Goal: Task Accomplishment & Management: Use online tool/utility

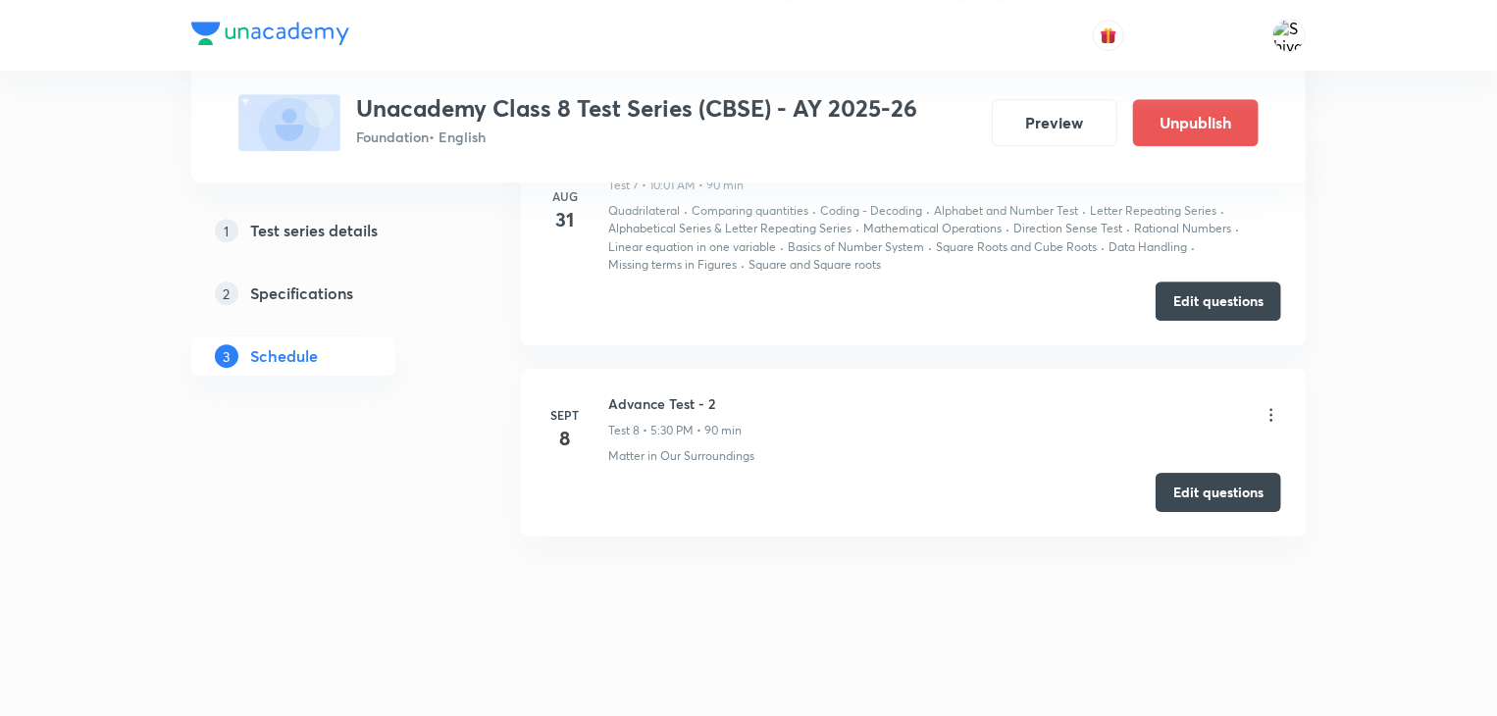
click at [1259, 465] on li "Sept 8 Advance Test - 2 Test 8 • 5:30 PM • 90 min Matter in Our Surroundings Ed…" at bounding box center [913, 453] width 785 height 168
click at [1251, 474] on button "Edit questions" at bounding box center [1219, 490] width 126 height 39
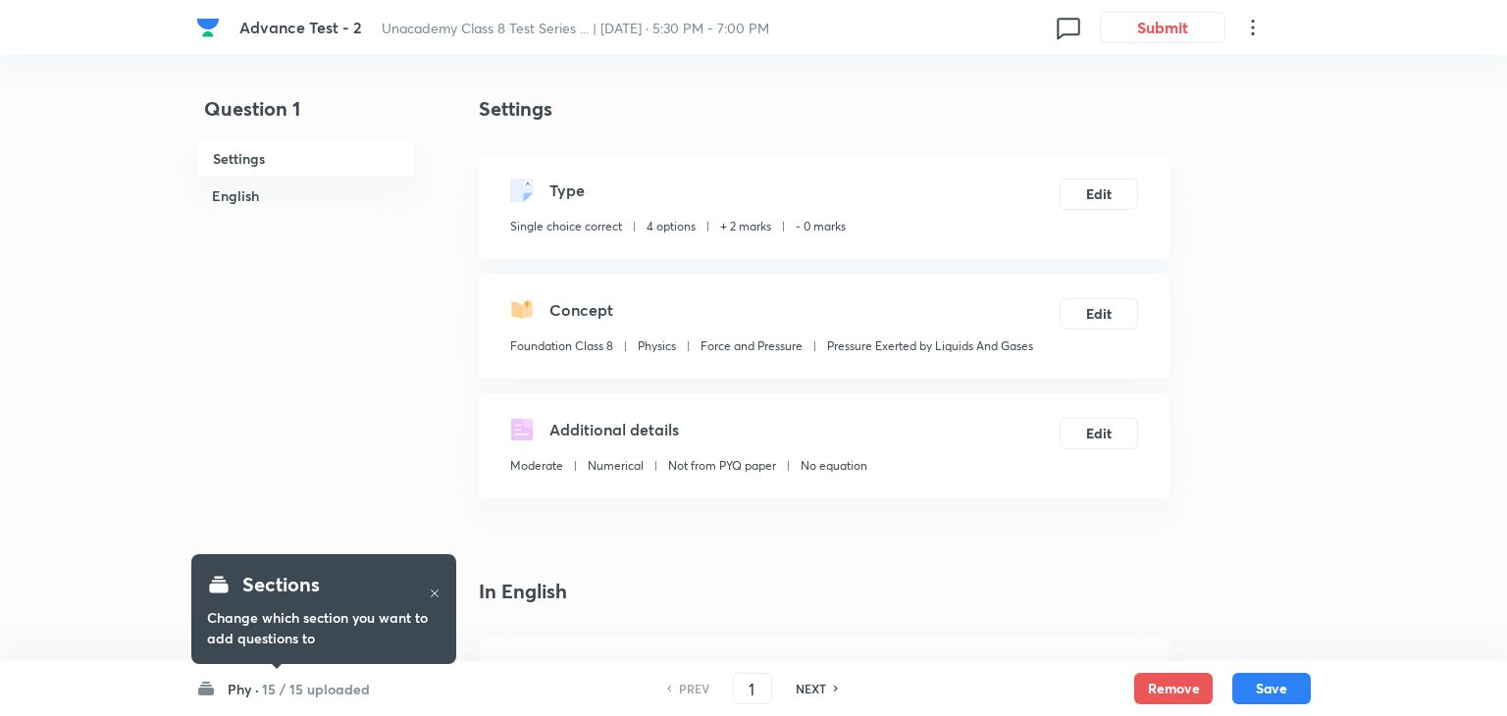
checkbox input "true"
click at [1252, 28] on icon at bounding box center [1248, 28] width 24 height 24
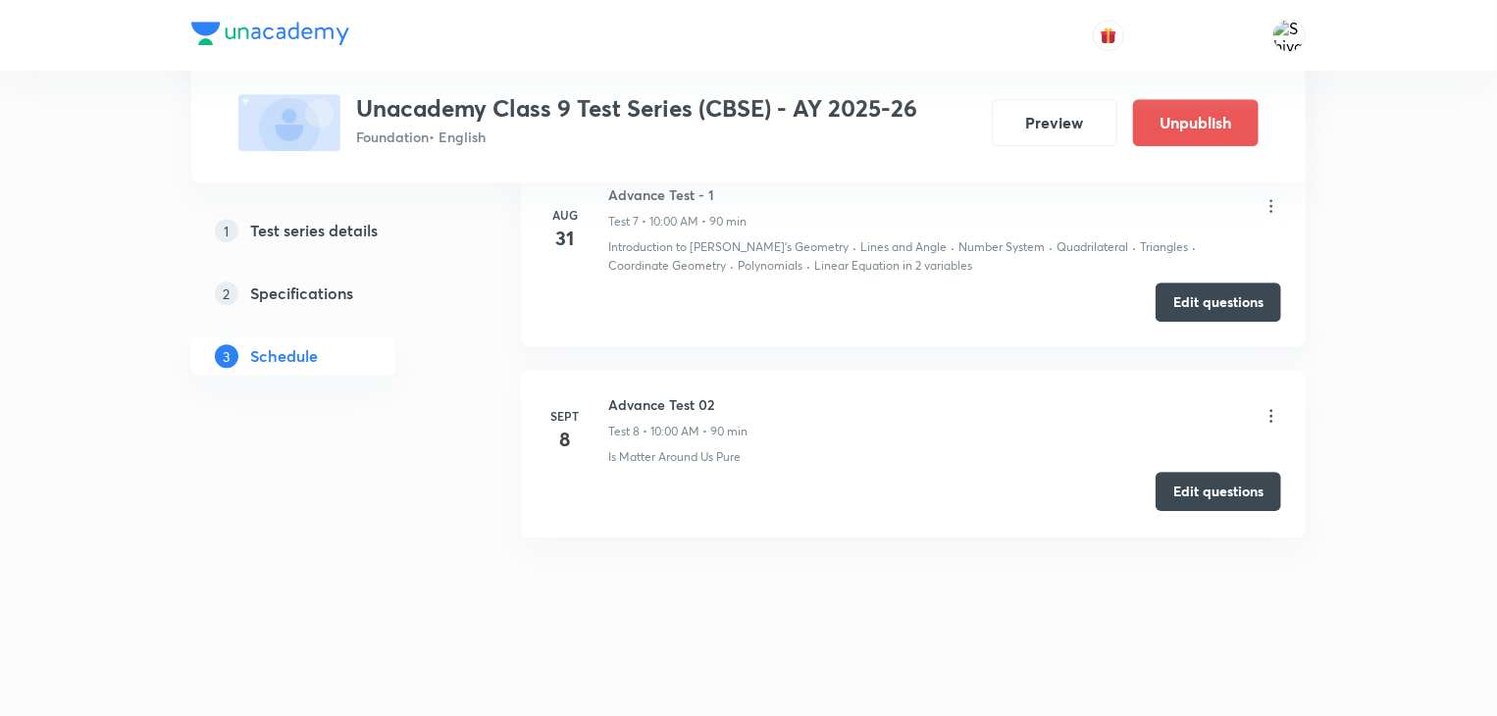
click at [1185, 476] on button "Edit questions" at bounding box center [1219, 491] width 126 height 39
click at [1275, 412] on icon at bounding box center [1272, 416] width 20 height 20
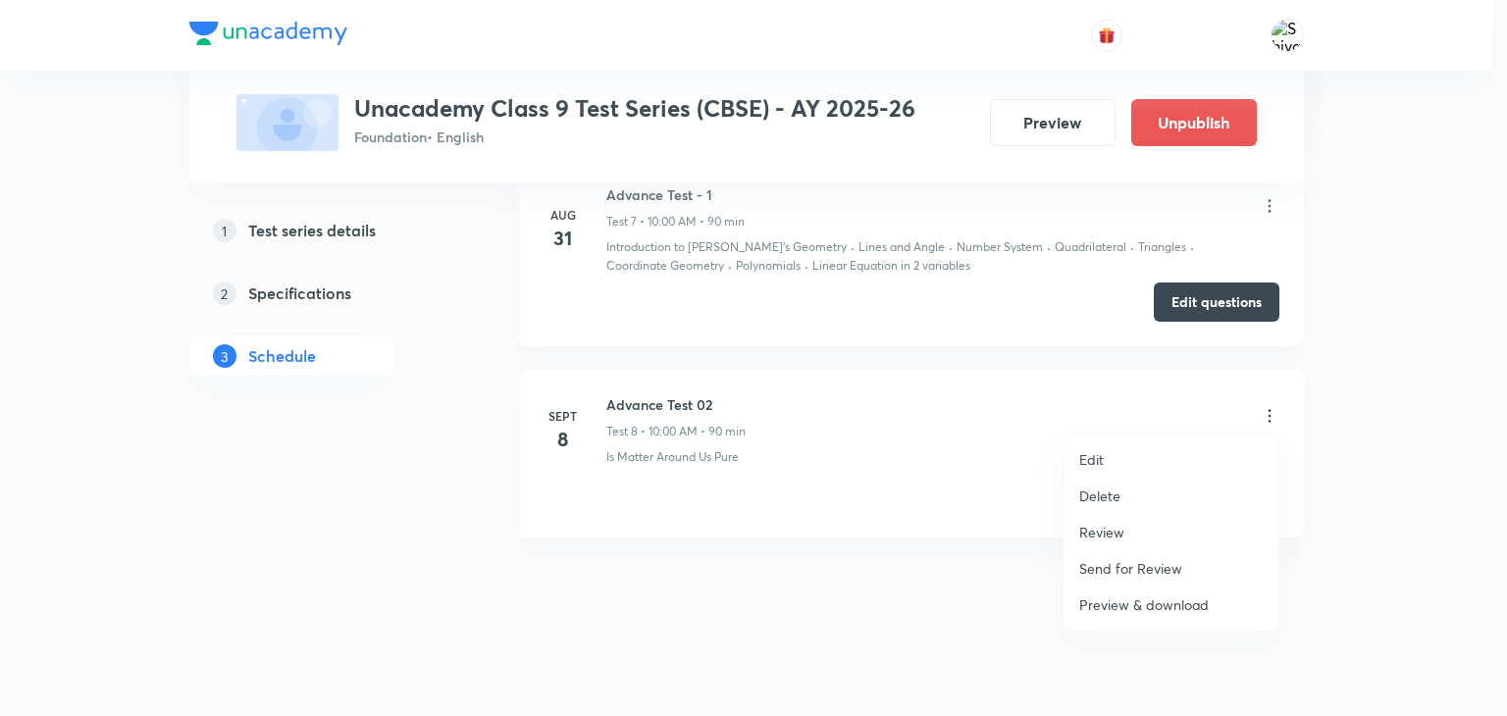
click at [1184, 456] on li "Edit" at bounding box center [1170, 459] width 215 height 36
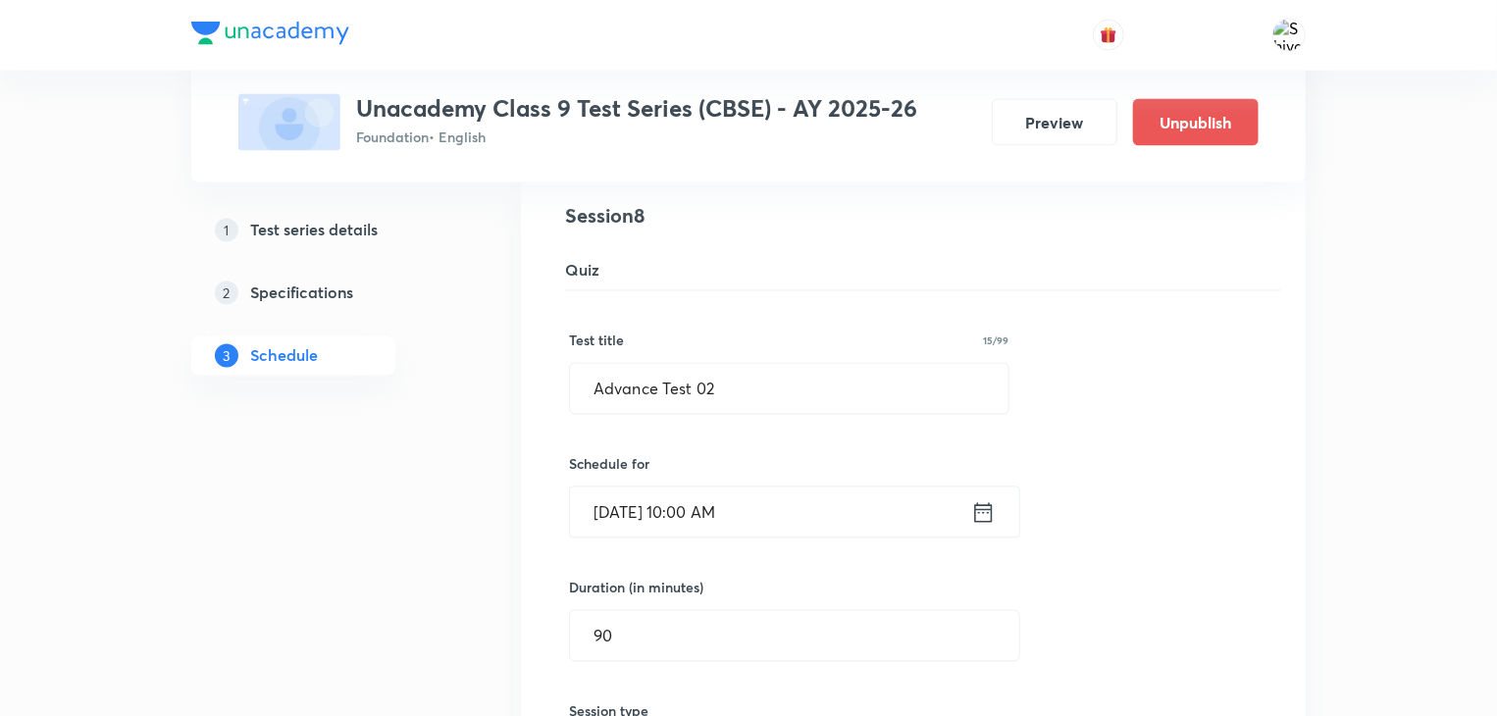
scroll to position [1881, 0]
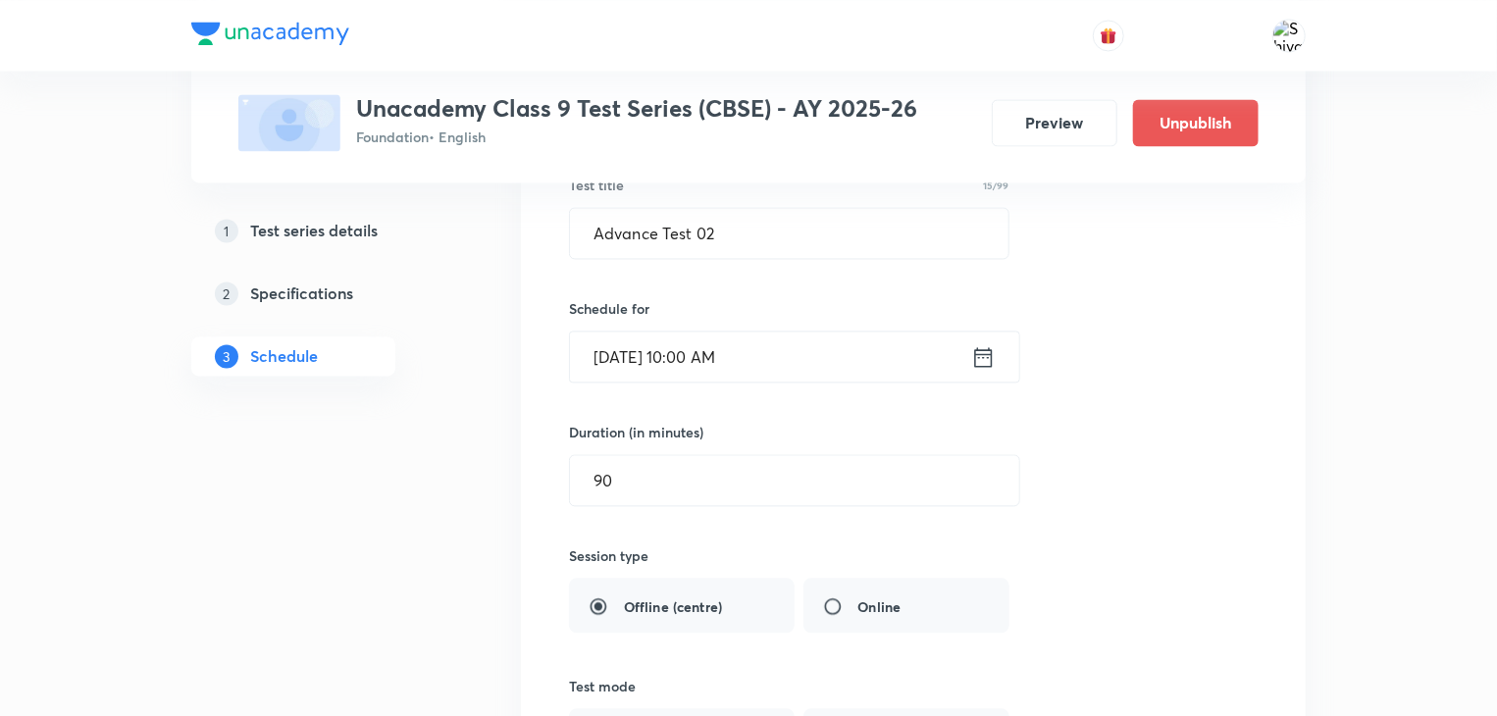
click at [973, 346] on icon at bounding box center [983, 356] width 25 height 27
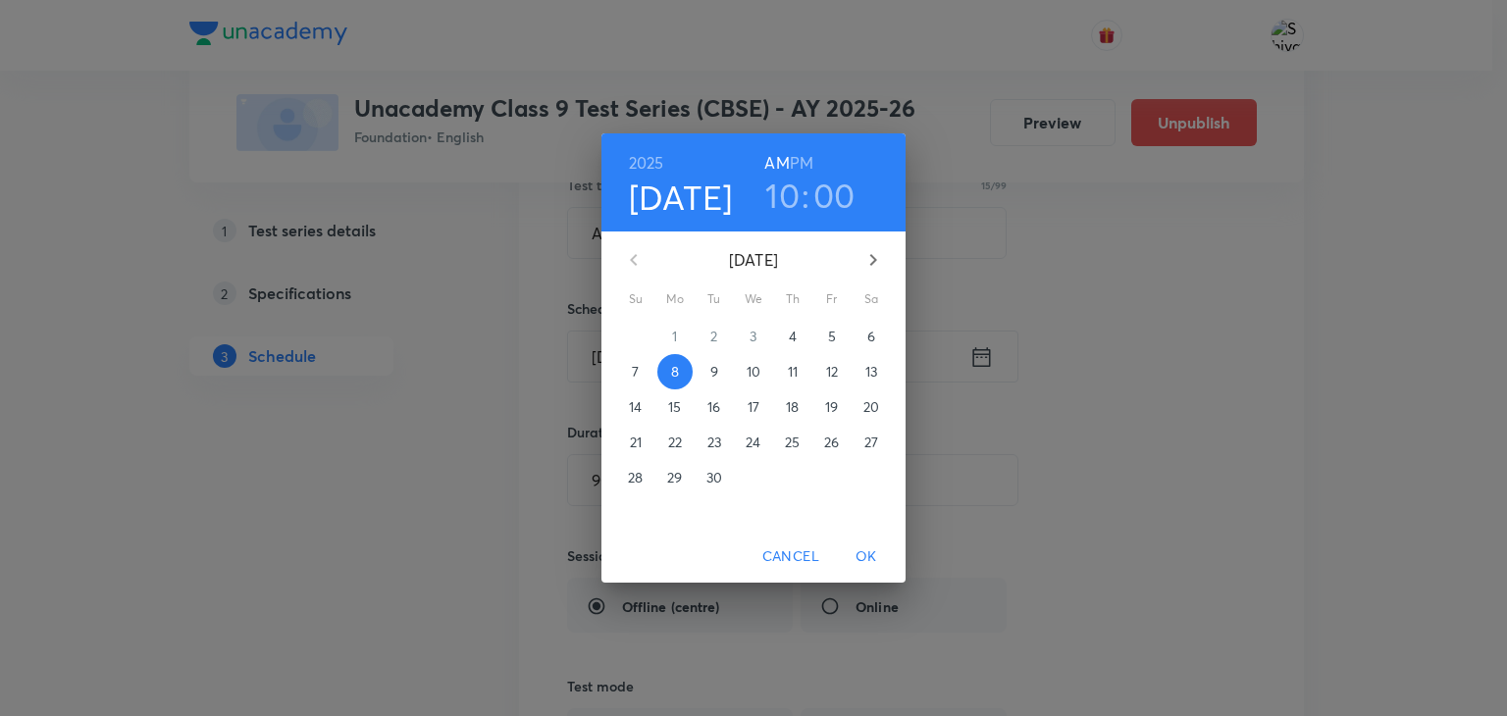
click at [785, 206] on h3 "10" at bounding box center [782, 195] width 34 height 41
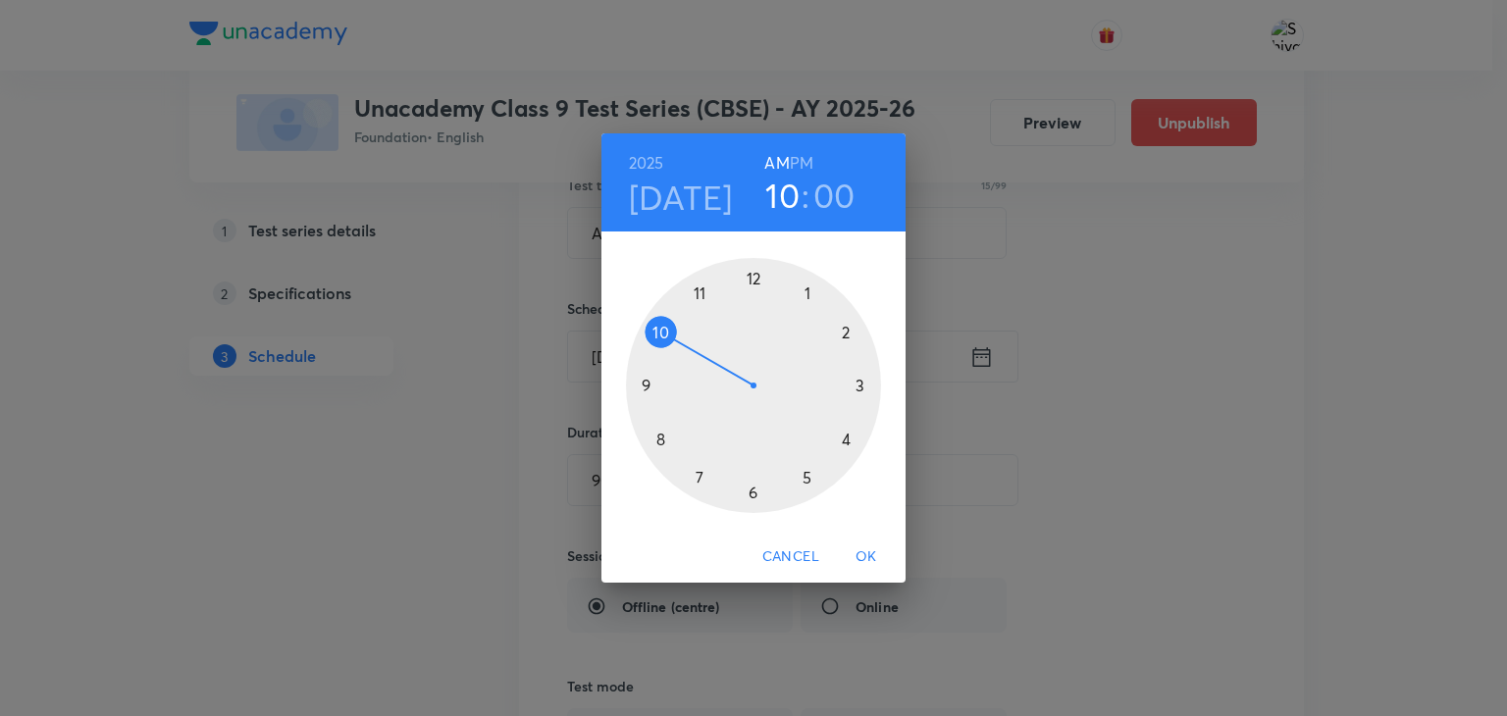
click at [804, 475] on div at bounding box center [753, 385] width 255 height 255
click at [806, 158] on h6 "PM" at bounding box center [802, 162] width 24 height 27
click at [750, 495] on div at bounding box center [753, 385] width 255 height 255
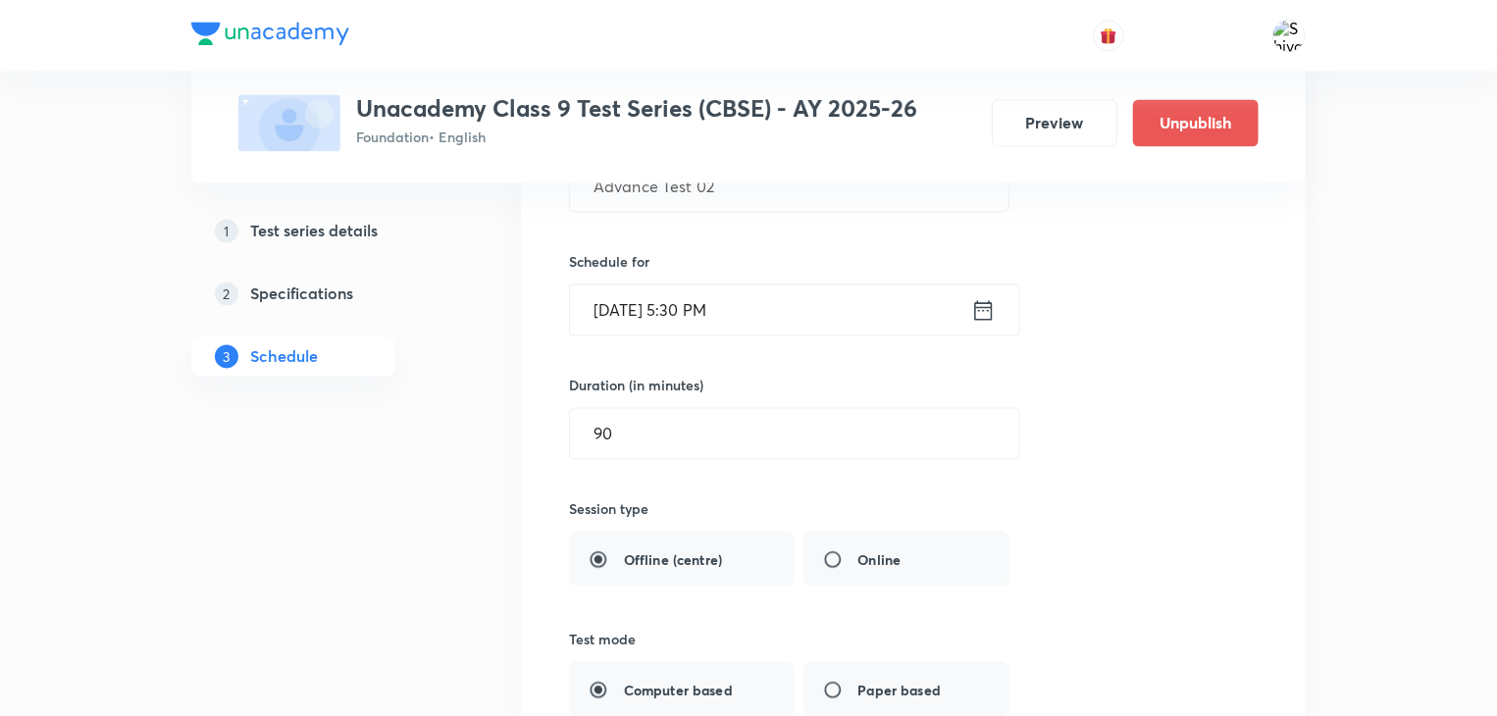
scroll to position [2597, 0]
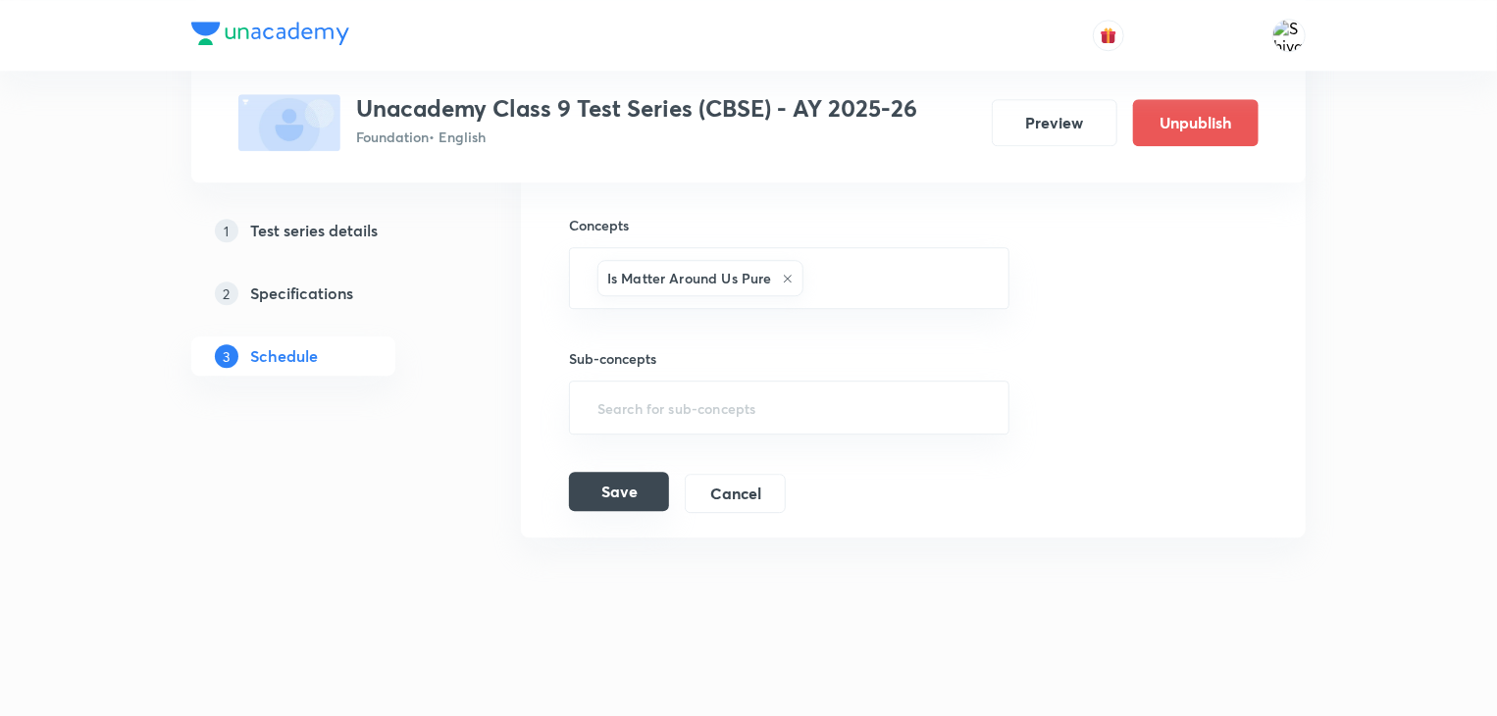
click at [612, 474] on button "Save" at bounding box center [619, 491] width 100 height 39
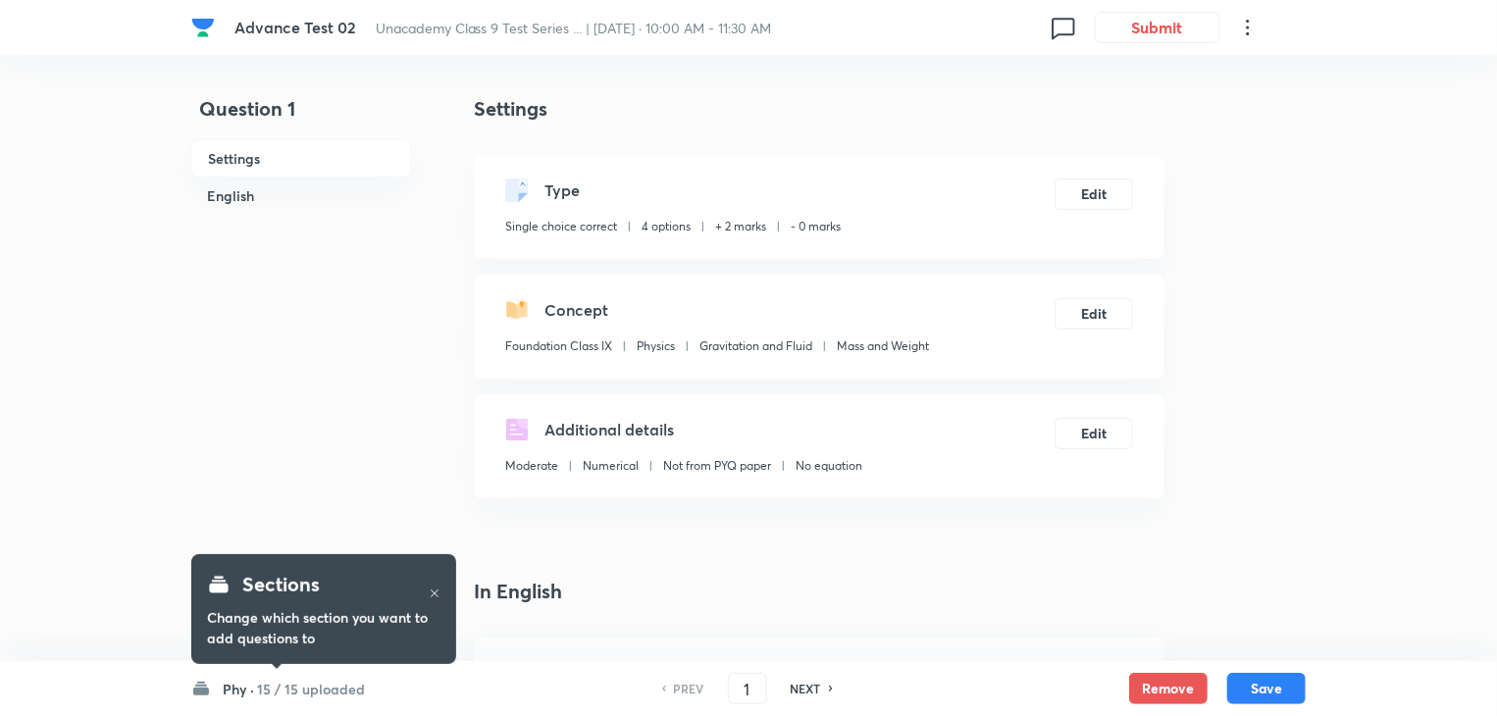
click at [323, 696] on h6 "15 / 15 uploaded" at bounding box center [311, 689] width 108 height 21
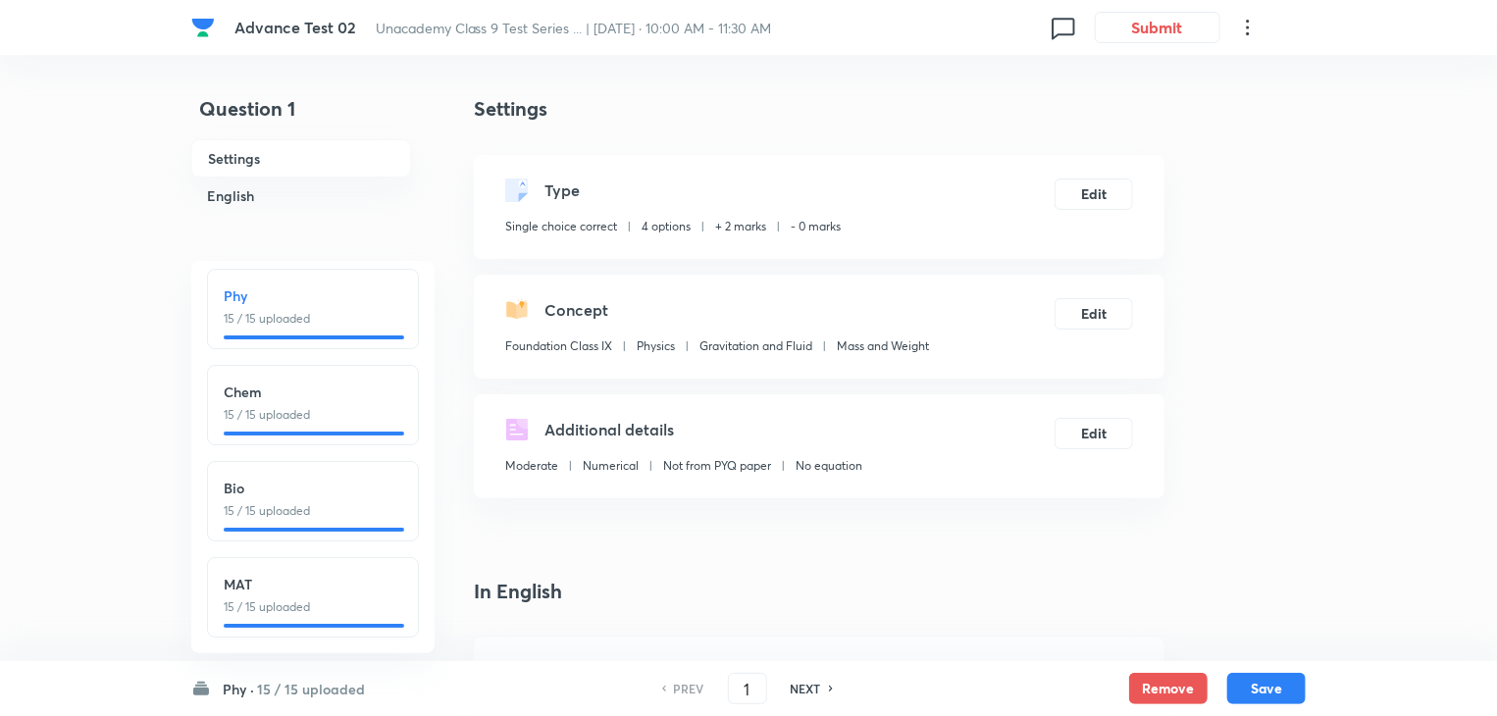
scroll to position [5, 0]
click at [301, 680] on h6 "15 / 15 uploaded" at bounding box center [311, 689] width 108 height 21
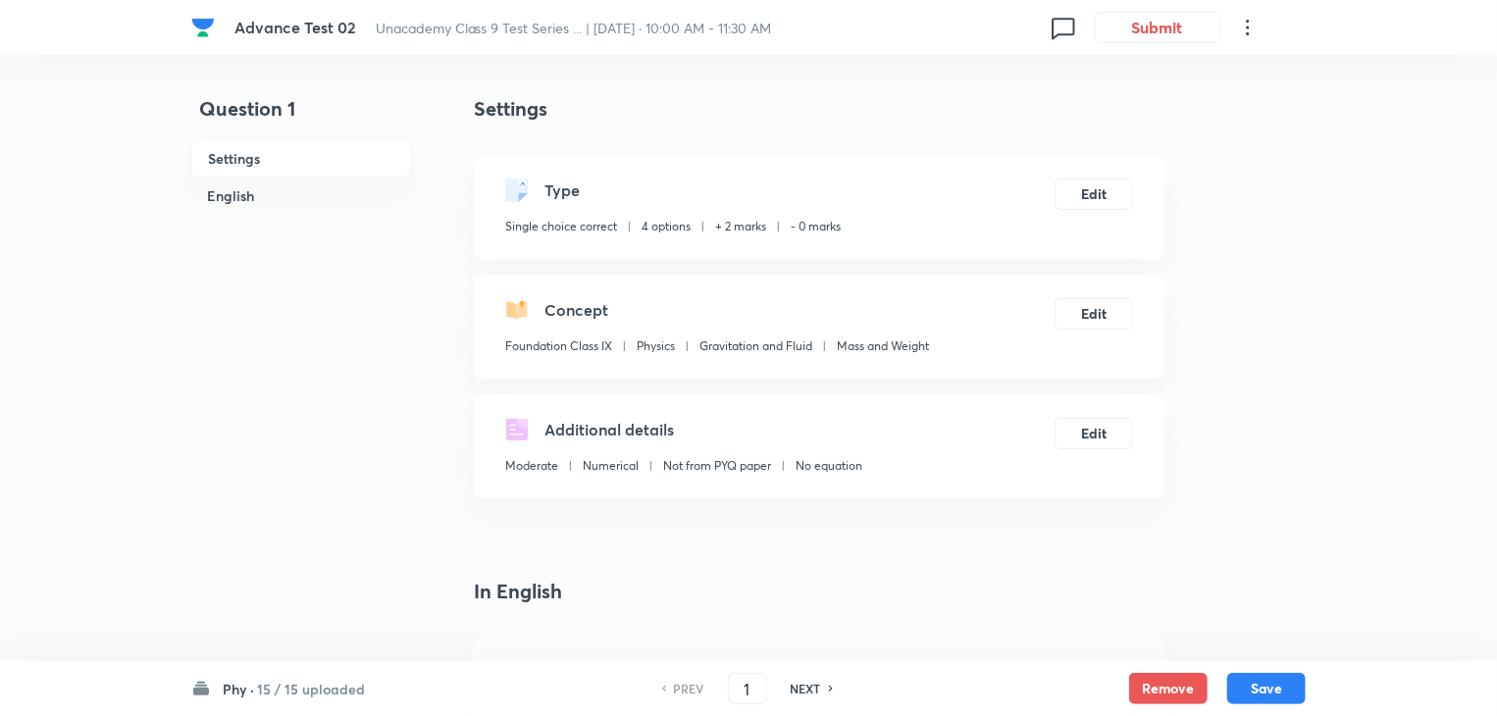
click at [1251, 28] on icon at bounding box center [1248, 28] width 24 height 24
click at [485, 551] on div at bounding box center [753, 358] width 1507 height 716
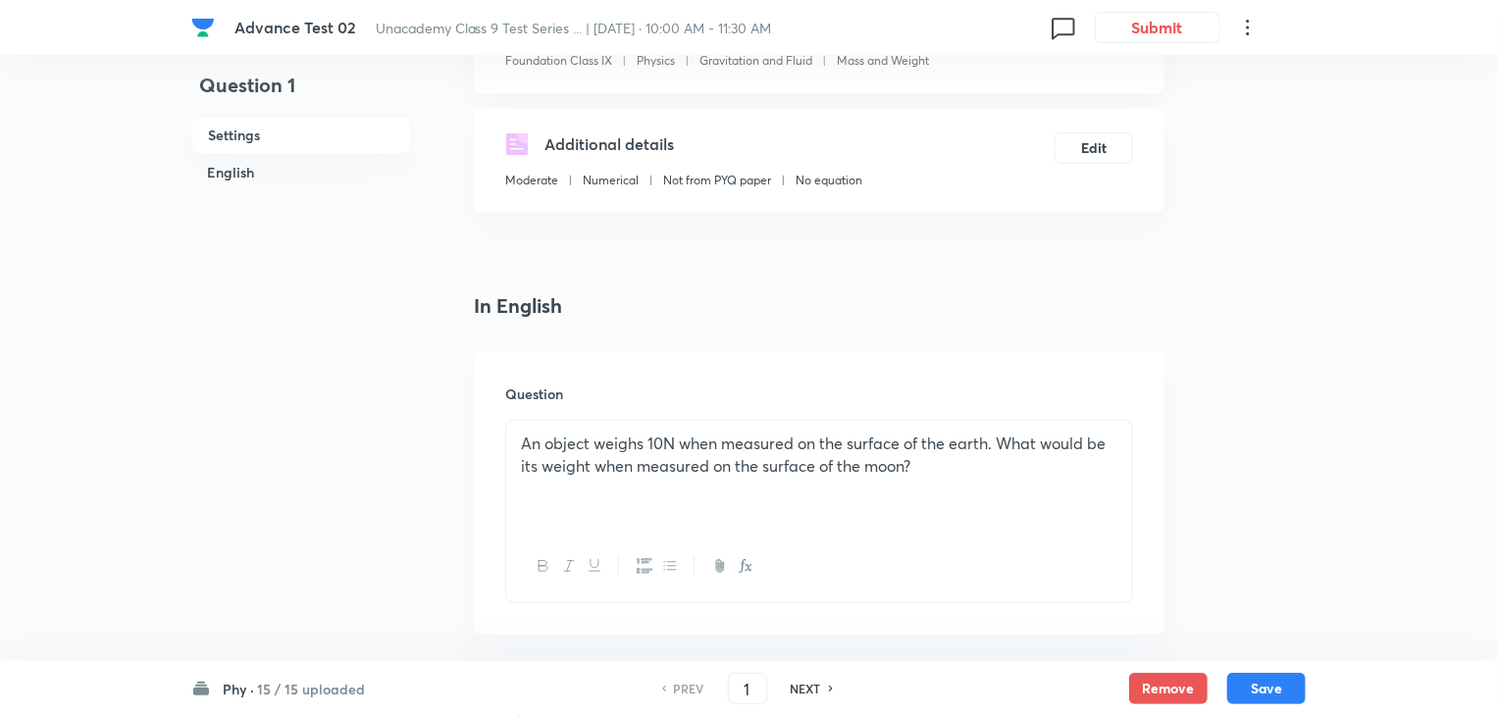
scroll to position [0, 0]
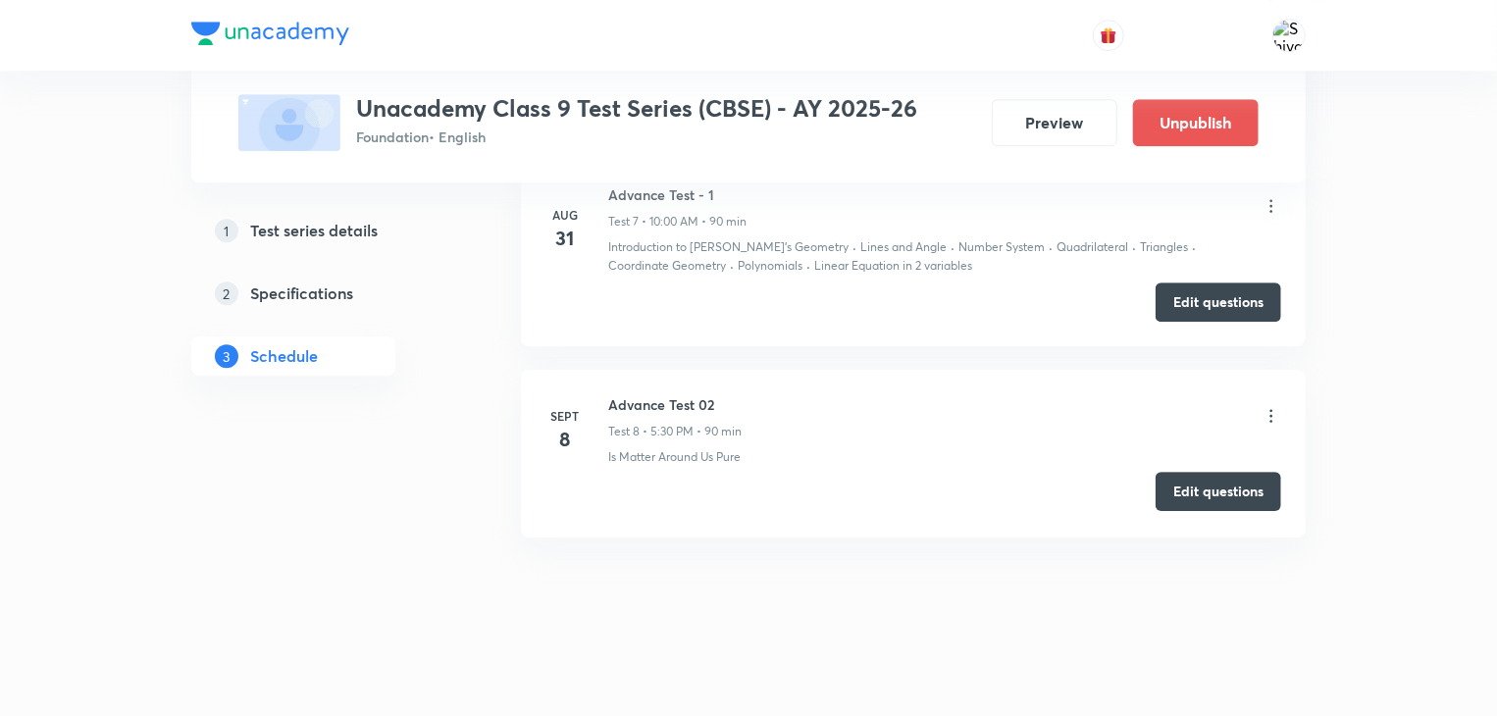
click at [1201, 491] on button "Edit questions" at bounding box center [1219, 491] width 126 height 39
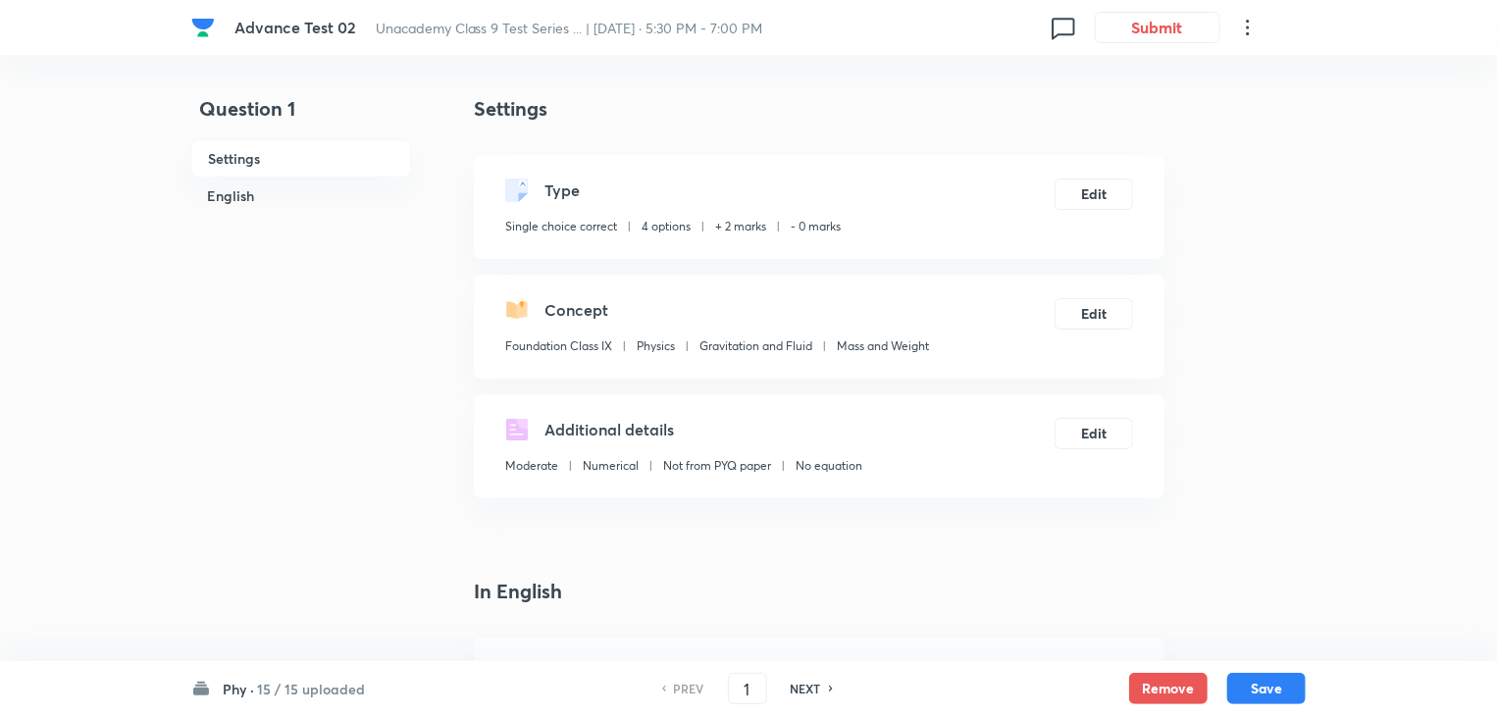
click at [267, 695] on h6 "15 / 15 uploaded" at bounding box center [311, 689] width 108 height 21
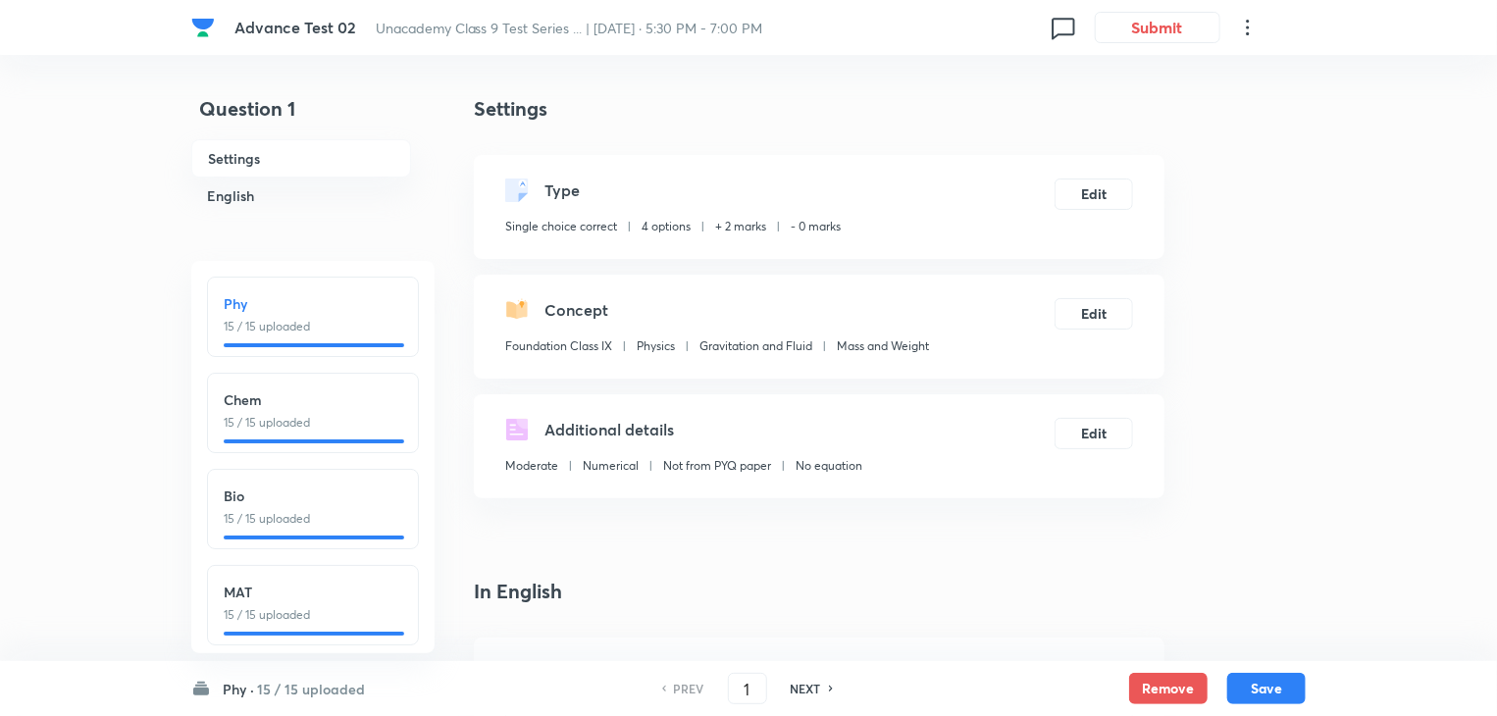
scroll to position [23, 0]
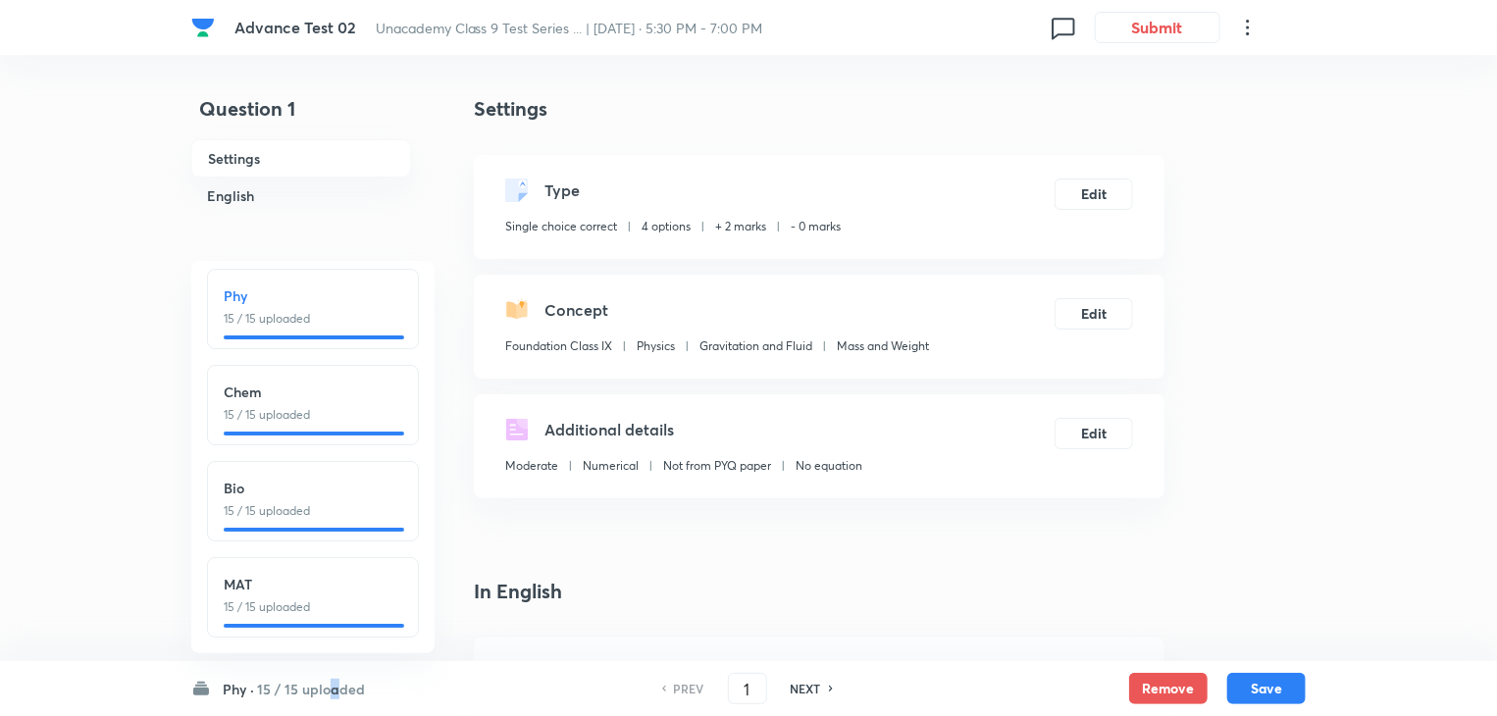
click at [271, 686] on h6 "15 / 15 uploaded" at bounding box center [311, 689] width 108 height 21
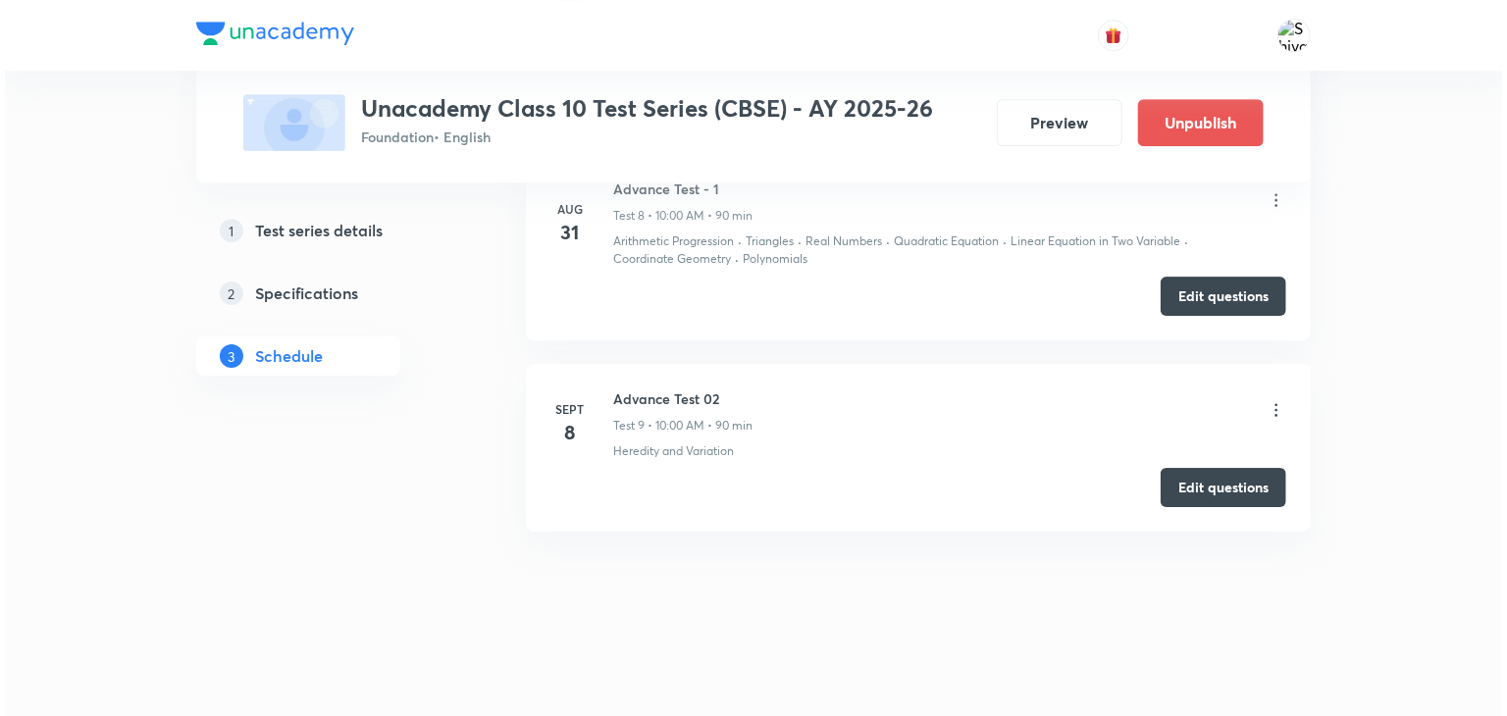
scroll to position [3020, 0]
click at [1270, 412] on icon at bounding box center [1272, 410] width 20 height 20
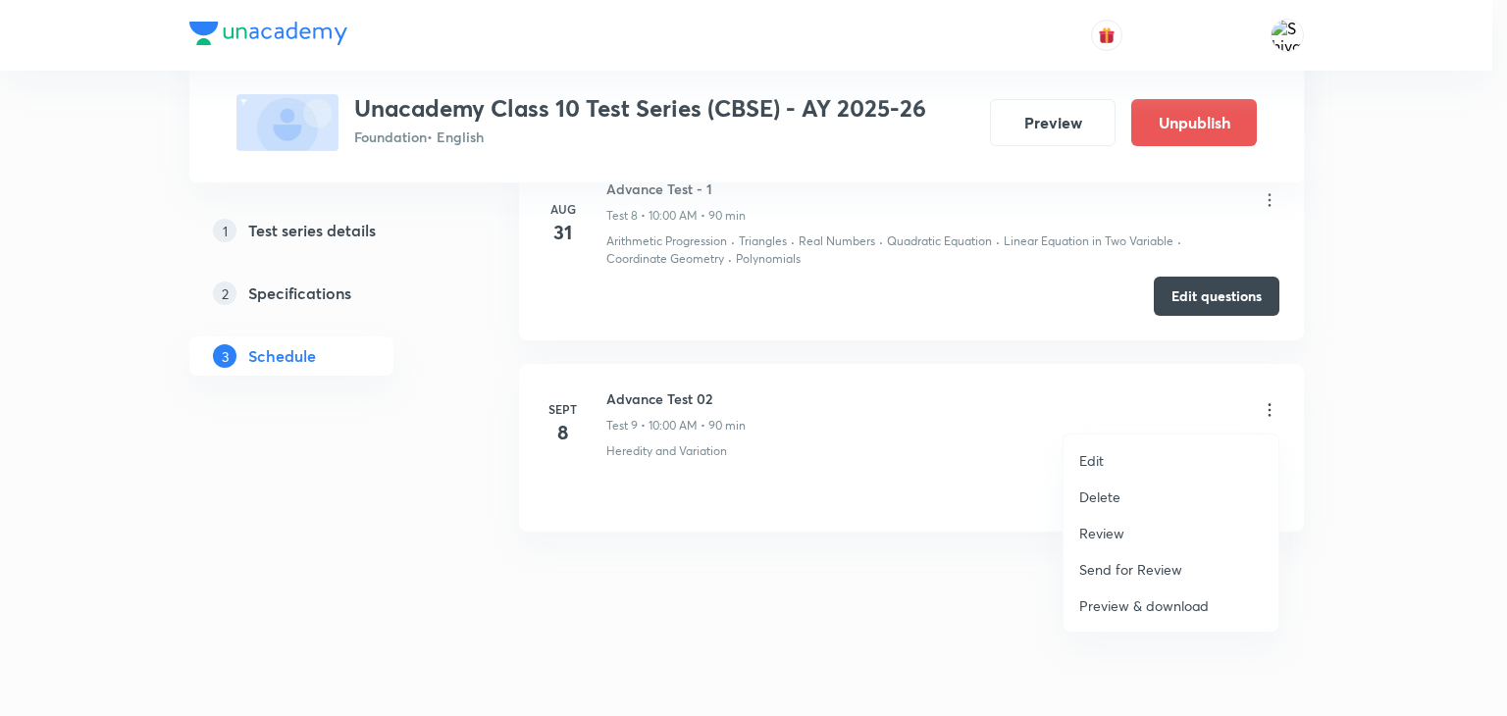
click at [1097, 466] on p "Edit" at bounding box center [1091, 460] width 25 height 21
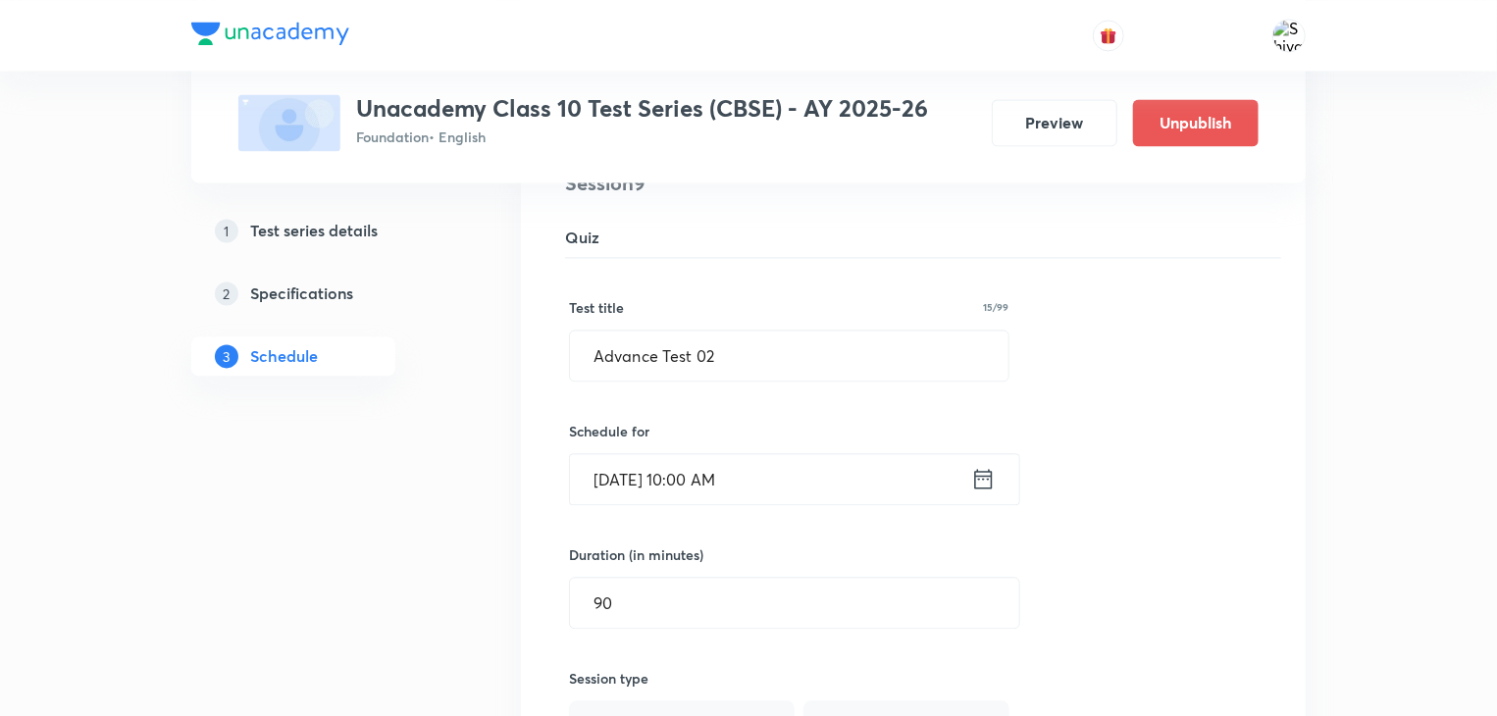
scroll to position [2025, 0]
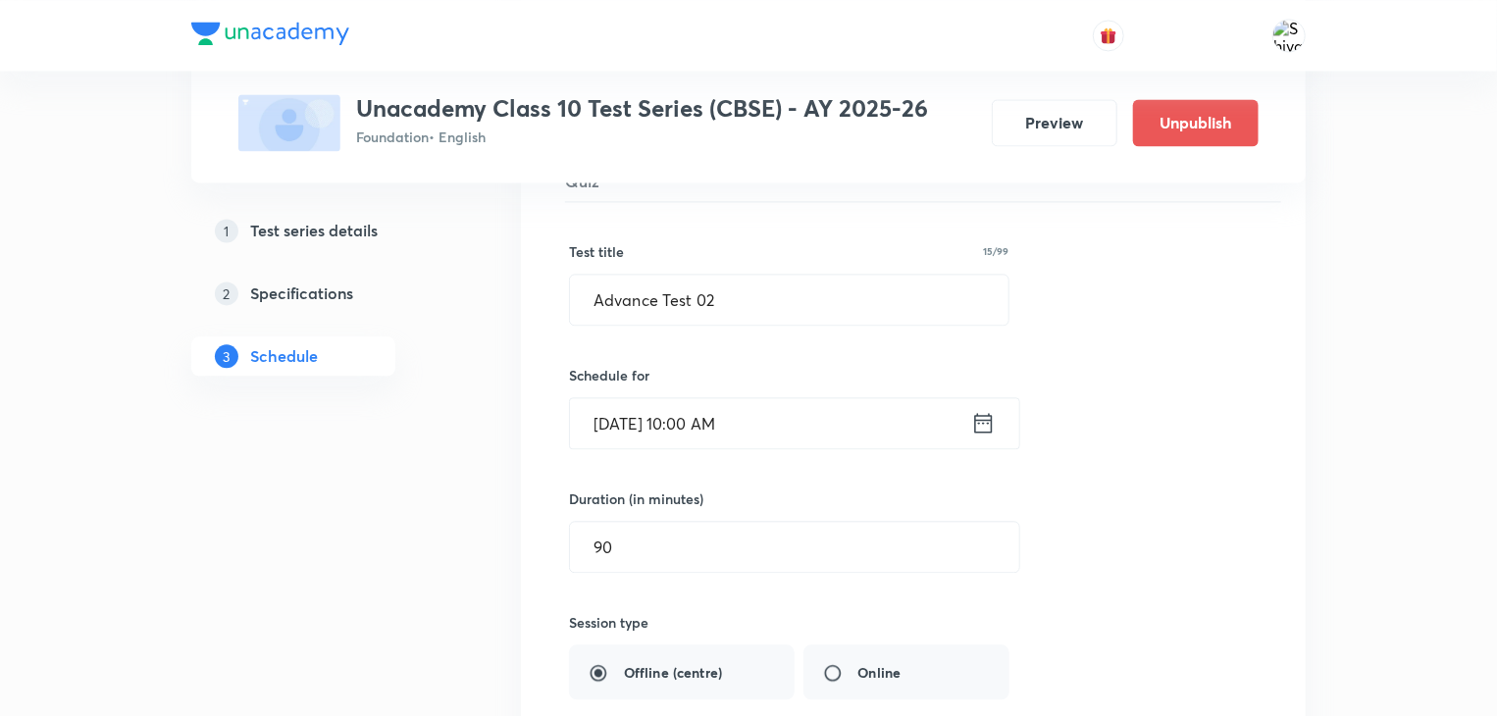
click at [985, 432] on icon at bounding box center [983, 422] width 25 height 27
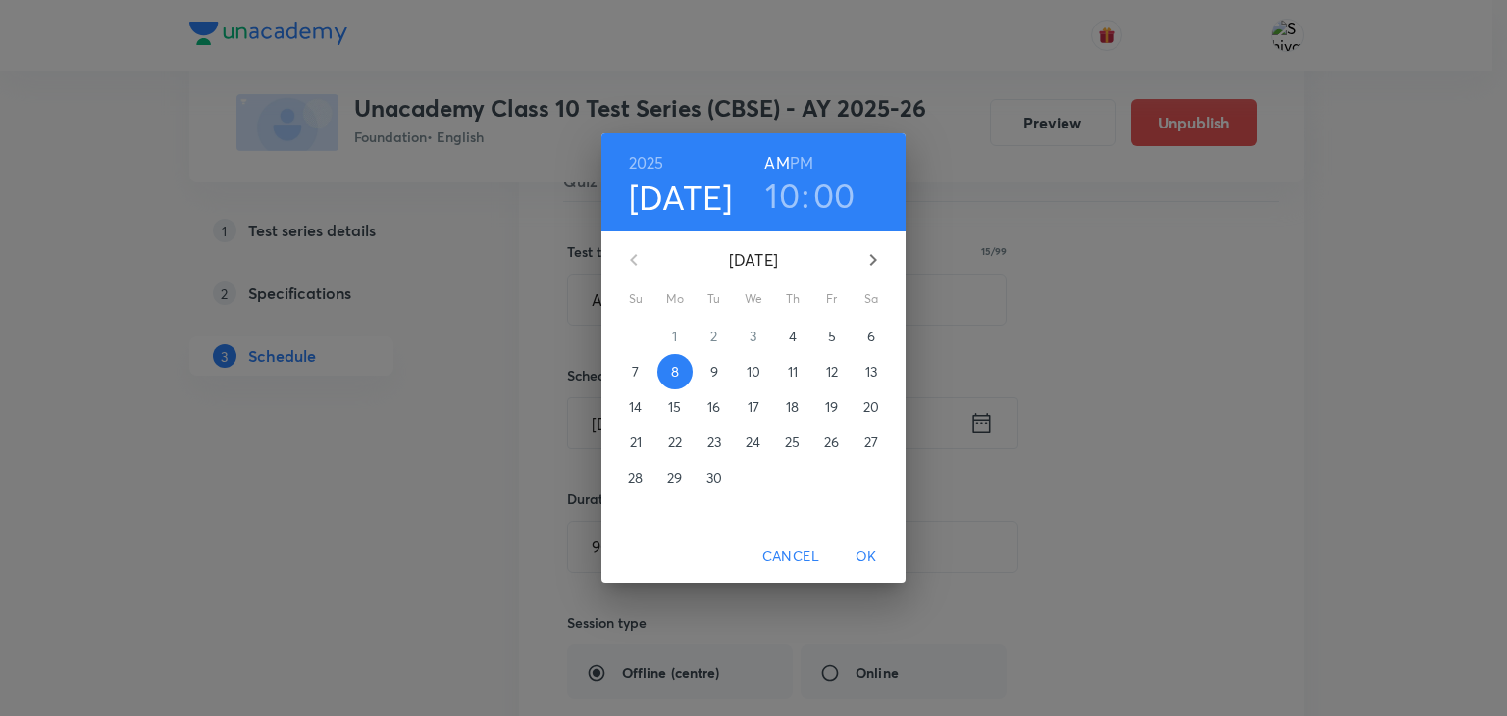
click at [795, 163] on h6 "PM" at bounding box center [802, 162] width 24 height 27
click at [777, 205] on h3 "10" at bounding box center [782, 195] width 34 height 41
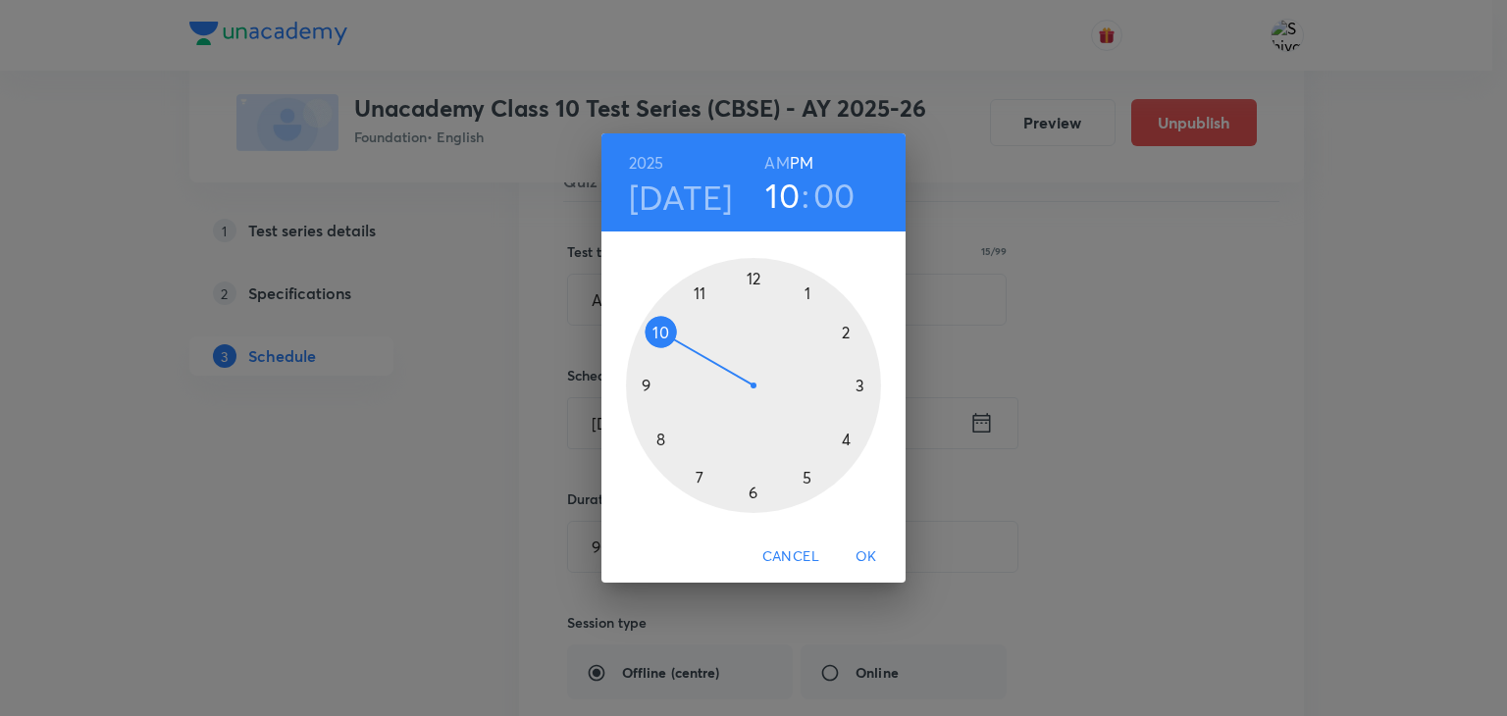
click at [806, 479] on div at bounding box center [753, 385] width 255 height 255
click at [750, 492] on div at bounding box center [753, 385] width 255 height 255
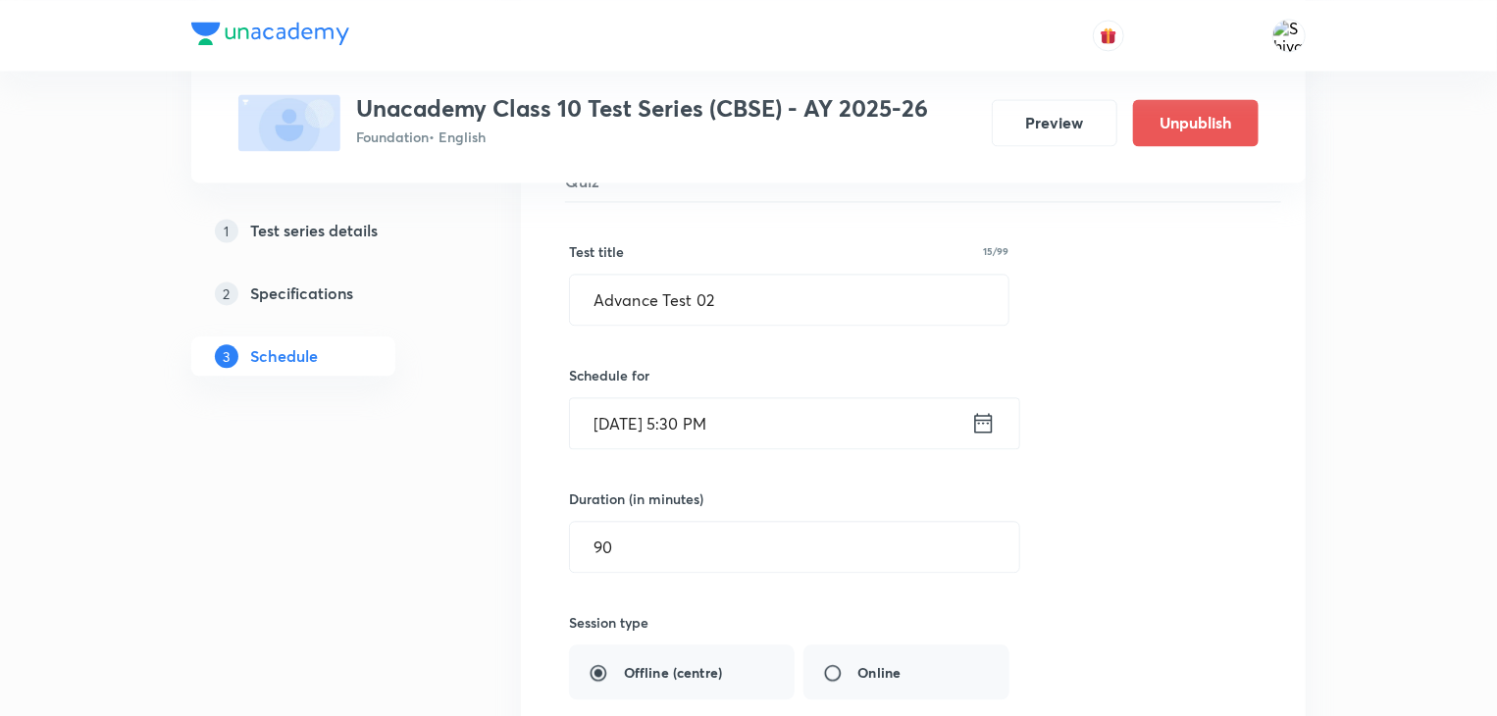
scroll to position [2824, 0]
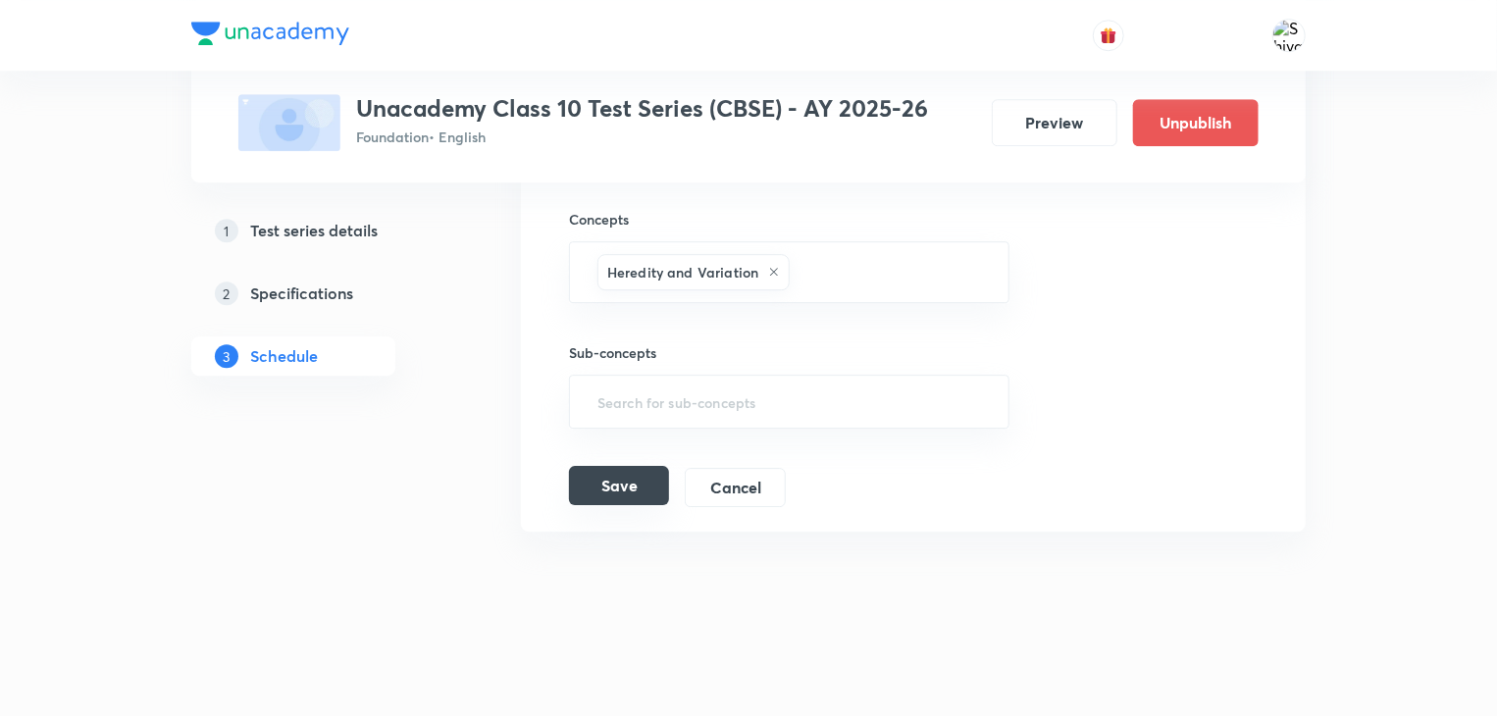
click at [618, 503] on button "Save" at bounding box center [619, 485] width 100 height 39
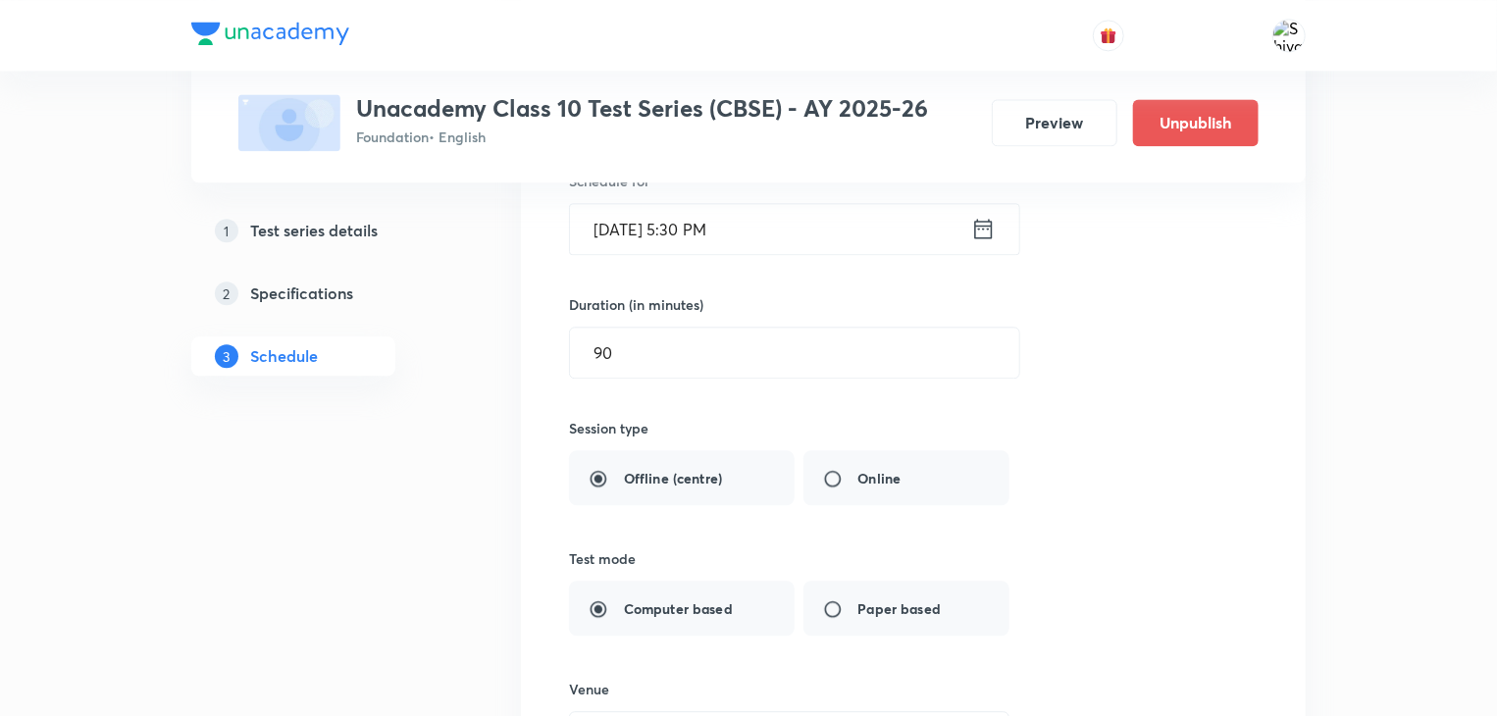
scroll to position [1752, 0]
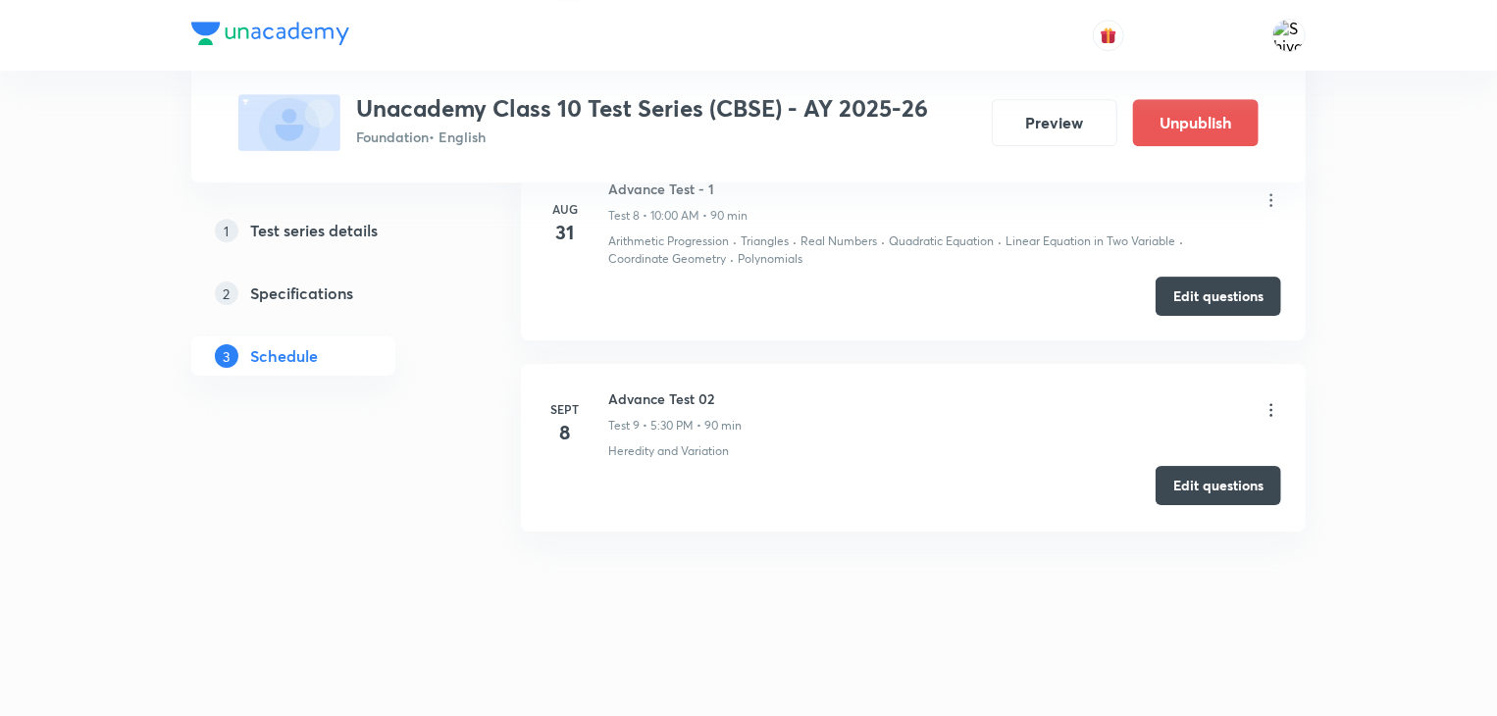
click at [1215, 495] on button "Edit questions" at bounding box center [1219, 485] width 126 height 39
